Goal: Obtain resource: Download file/media

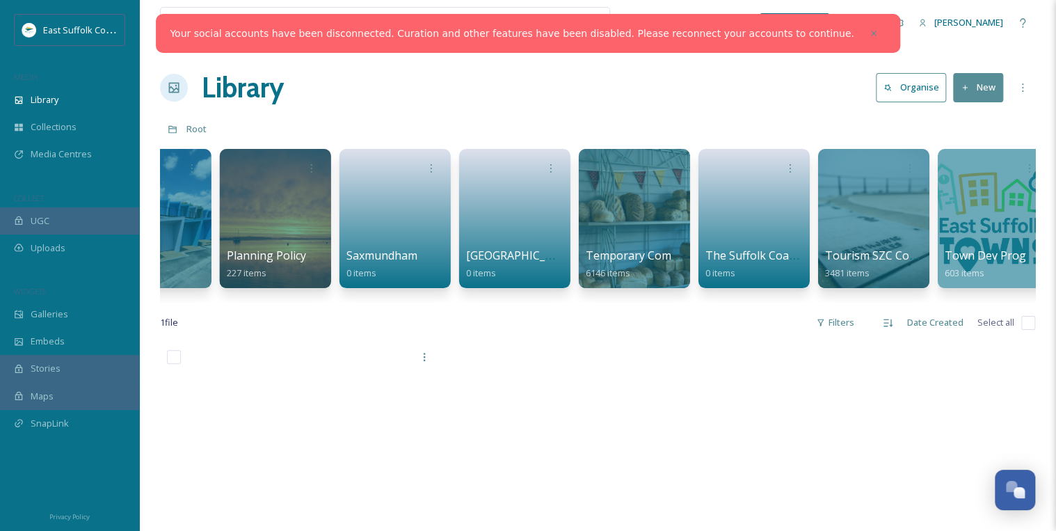
scroll to position [0, 2095]
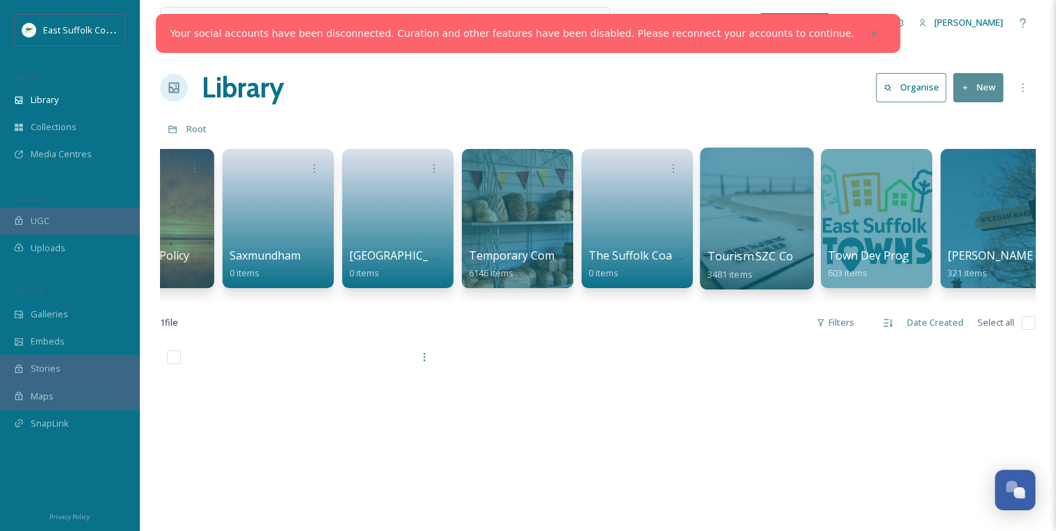
click at [768, 236] on div at bounding box center [756, 218] width 113 height 142
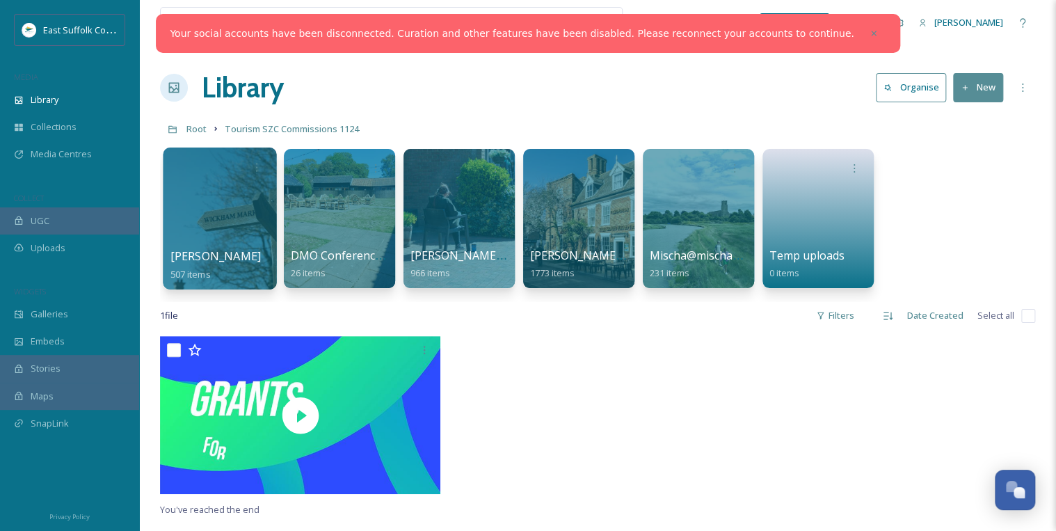
click at [220, 220] on div at bounding box center [219, 218] width 113 height 142
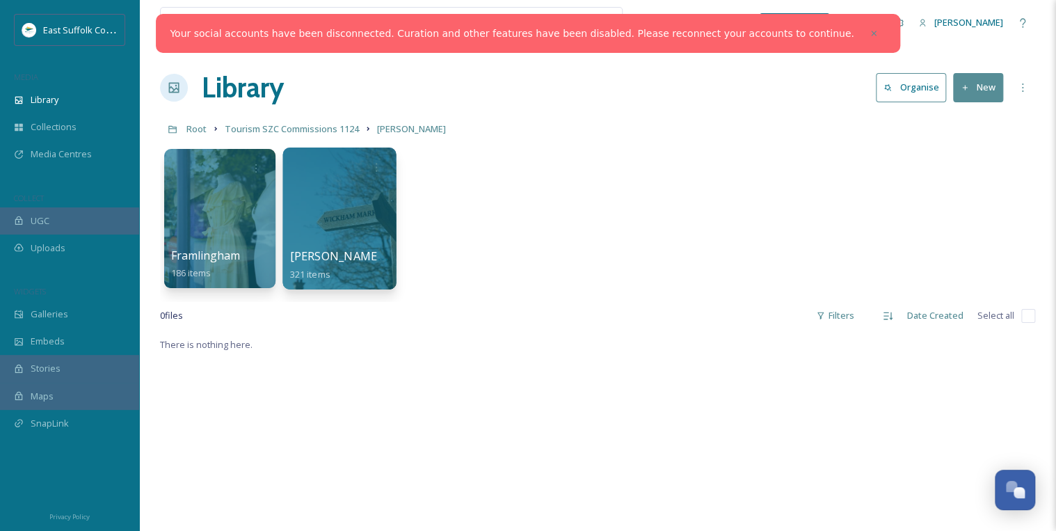
click at [344, 233] on div at bounding box center [338, 218] width 113 height 142
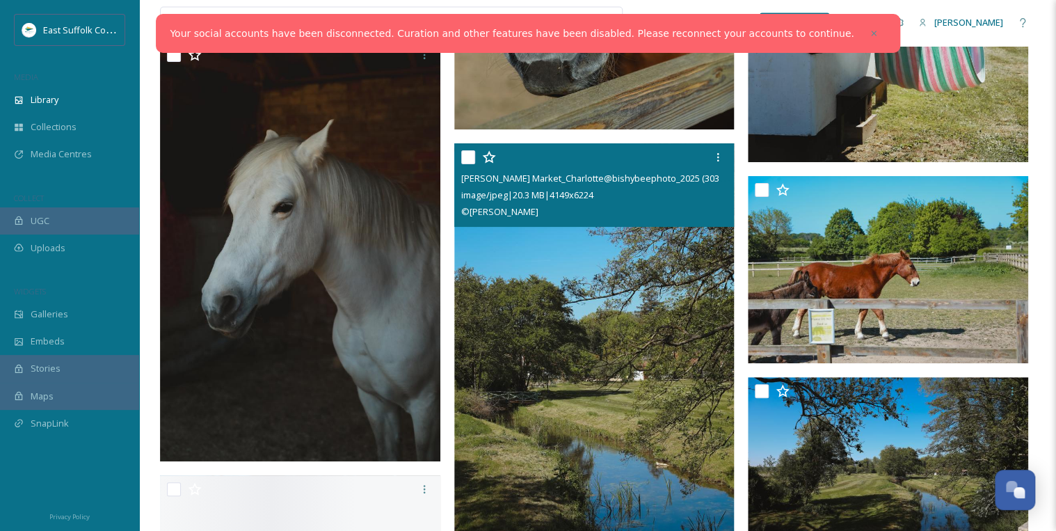
scroll to position [6788, 0]
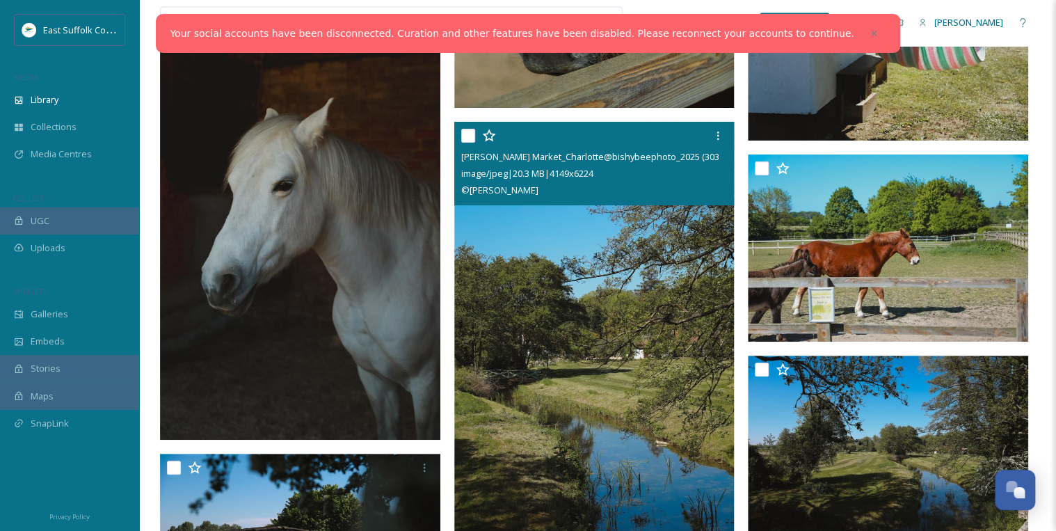
click at [594, 367] on img at bounding box center [594, 332] width 280 height 421
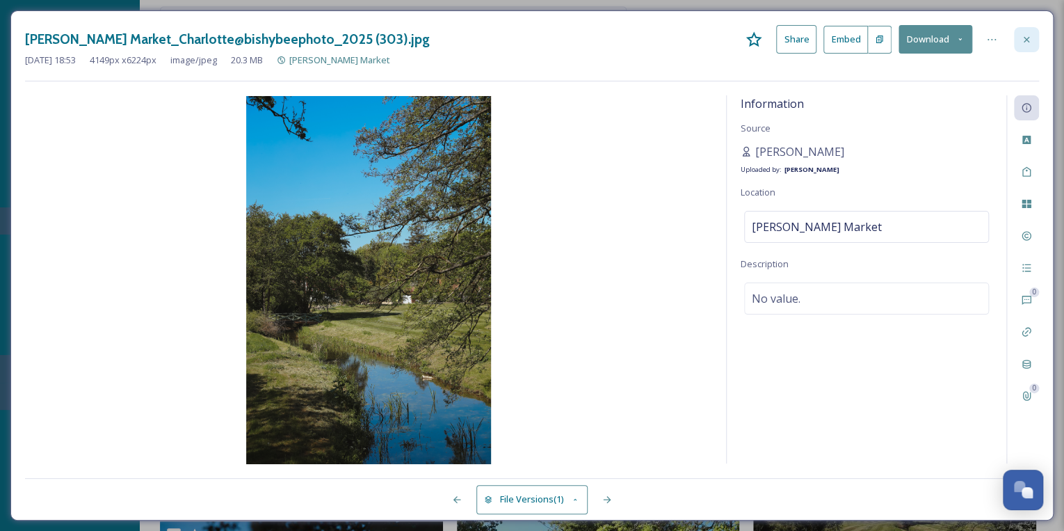
click at [1027, 42] on icon at bounding box center [1026, 39] width 11 height 11
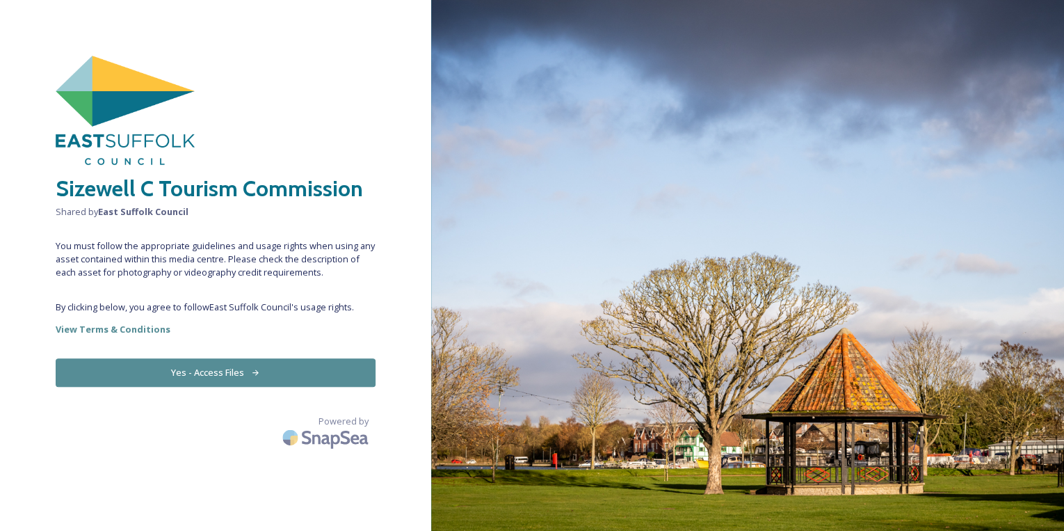
click at [228, 368] on button "Yes - Access Files" at bounding box center [216, 372] width 320 height 29
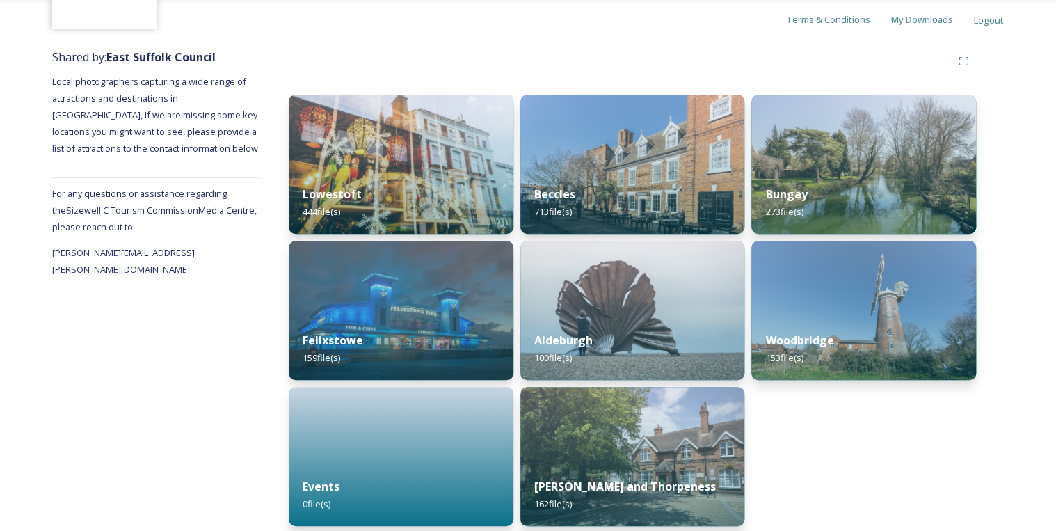
scroll to position [136, 0]
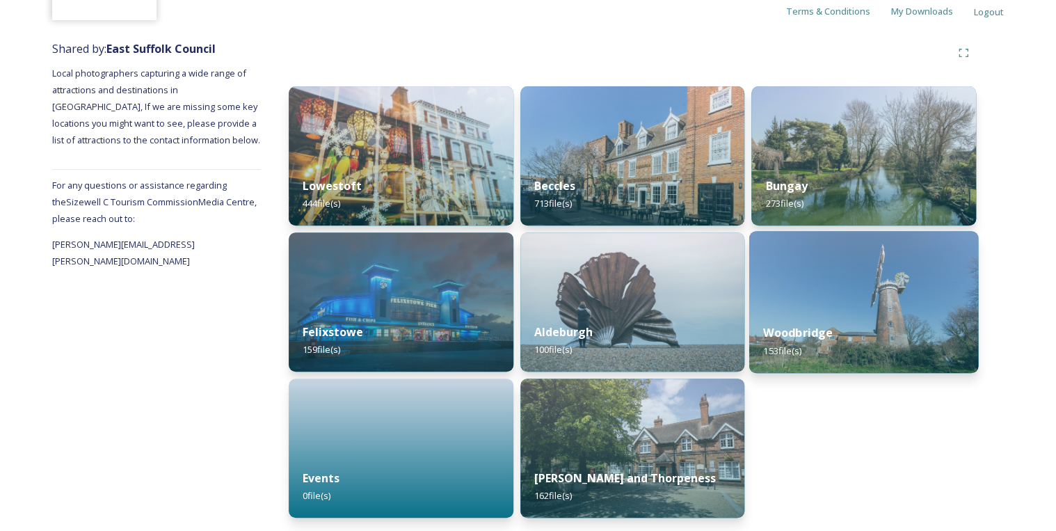
click at [827, 323] on div "Woodbridge 153 file(s)" at bounding box center [863, 341] width 229 height 63
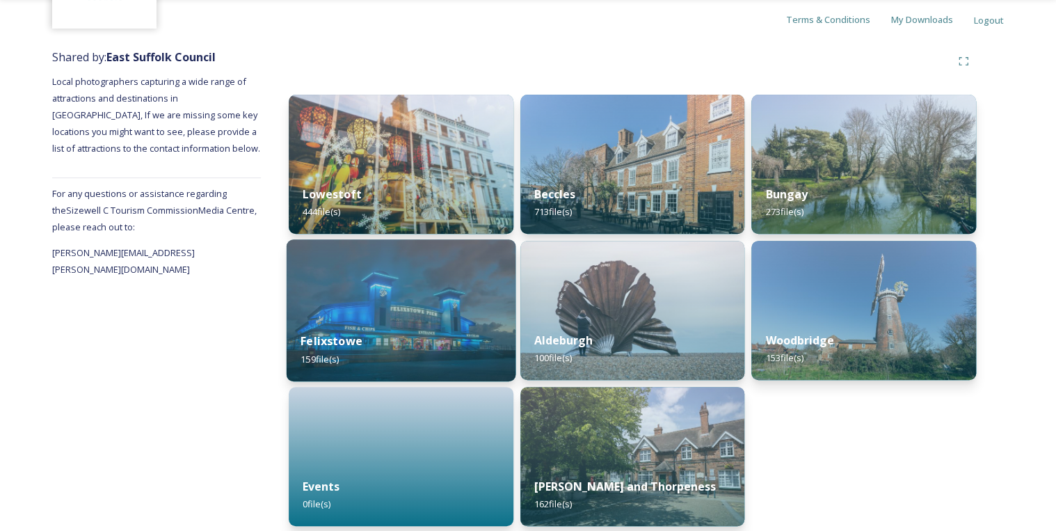
scroll to position [136, 0]
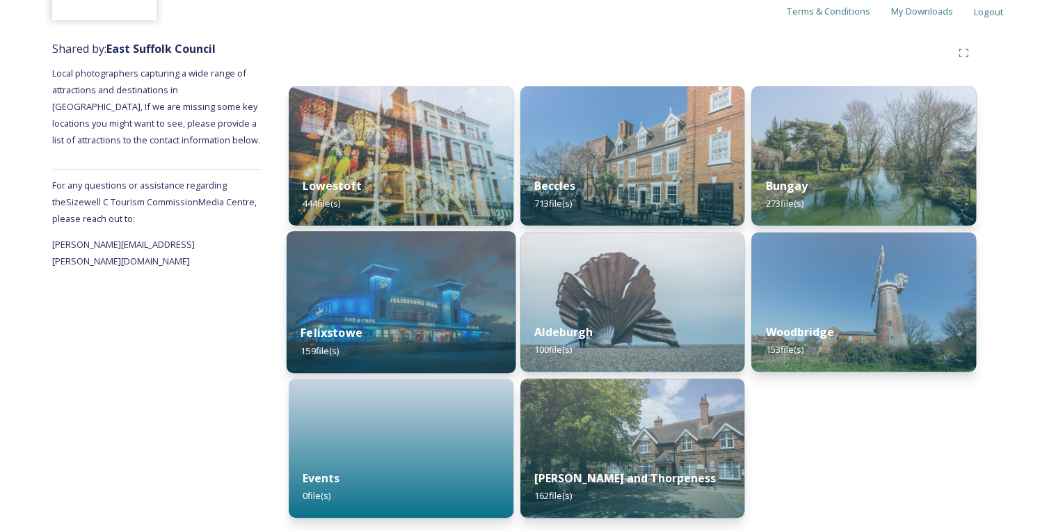
click at [412, 296] on img at bounding box center [401, 302] width 229 height 142
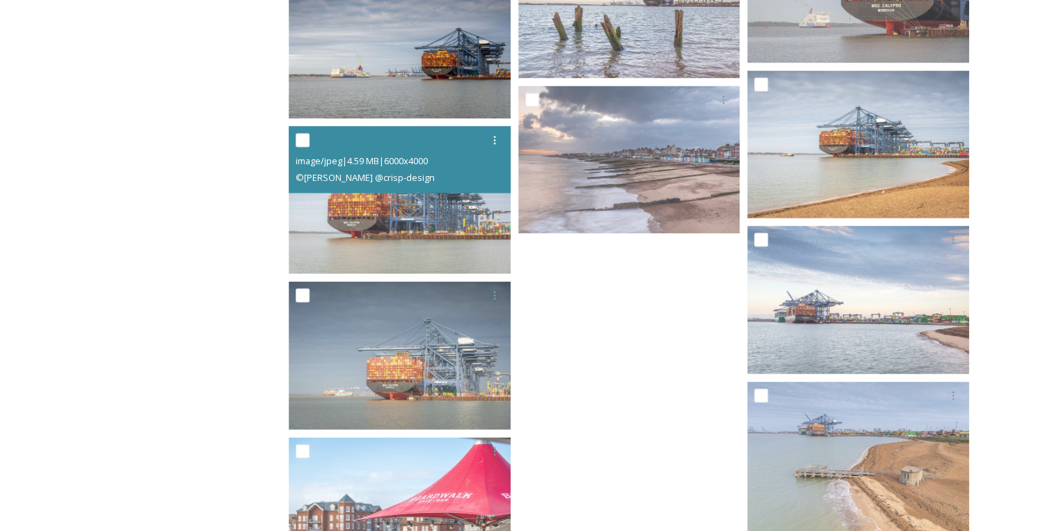
scroll to position [9091, 0]
